Goal: Navigation & Orientation: Go to known website

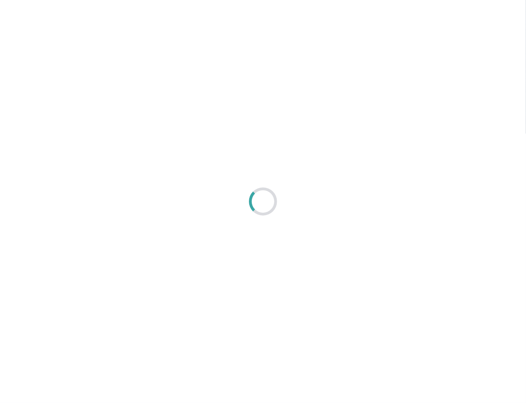
click at [382, 190] on div at bounding box center [263, 201] width 526 height 403
click at [405, 136] on div at bounding box center [263, 201] width 526 height 403
drag, startPoint x: 370, startPoint y: 180, endPoint x: 282, endPoint y: 31, distance: 173.6
click at [369, 180] on div at bounding box center [263, 201] width 526 height 403
